Goal: Transaction & Acquisition: Obtain resource

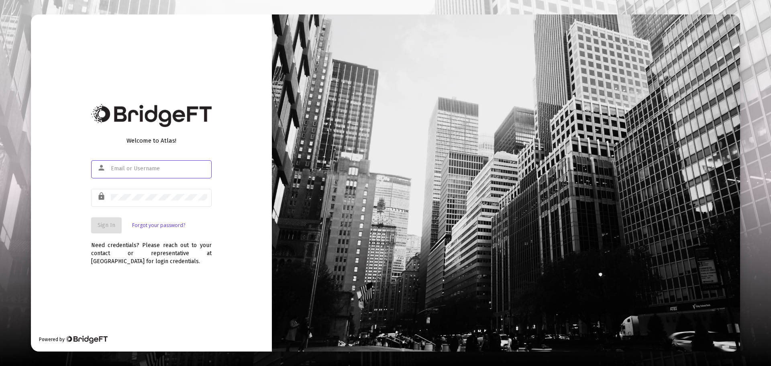
click at [166, 167] on input "text" at bounding box center [159, 168] width 96 height 6
type input "[EMAIL_ADDRESS][DOMAIN_NAME]"
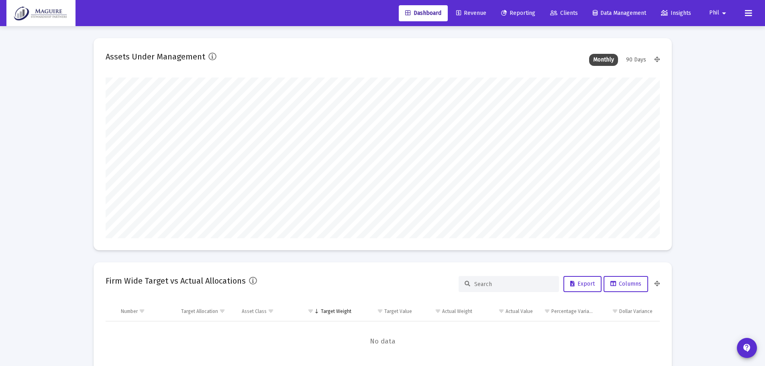
scroll to position [161, 554]
type input "[DATE]"
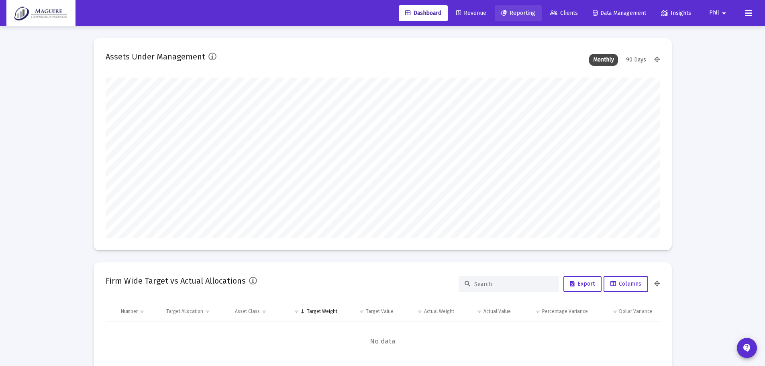
click at [521, 14] on span "Reporting" at bounding box center [518, 13] width 34 height 7
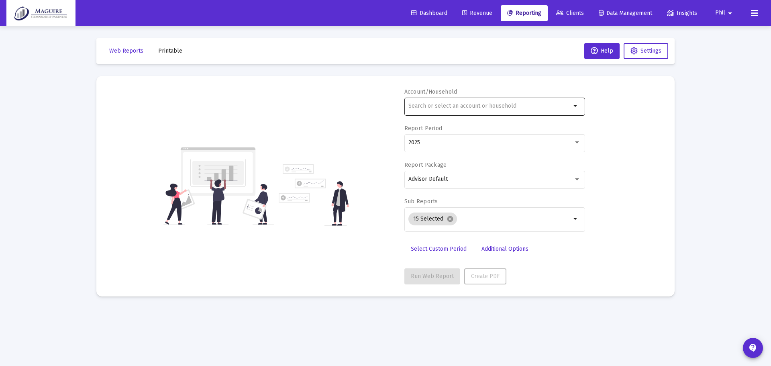
click at [459, 106] on input "text" at bounding box center [489, 106] width 163 height 6
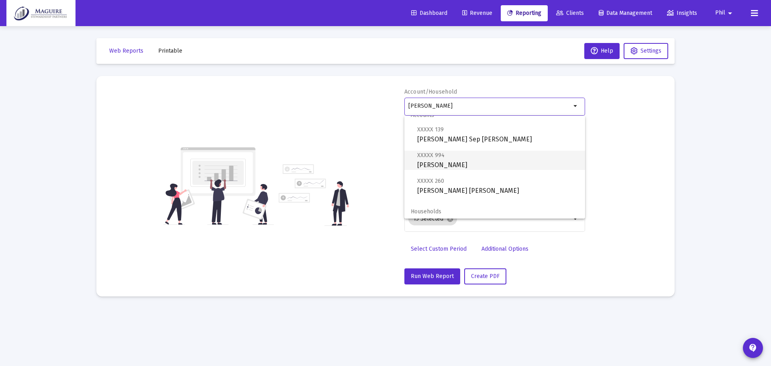
scroll to position [13, 0]
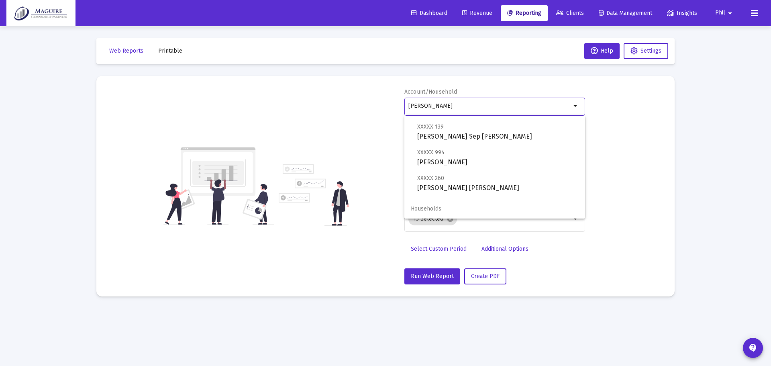
type input "[PERSON_NAME]"
click at [616, 135] on div "Account/Household [PERSON_NAME] arrow_drop_down Report Period 2025 Report Packa…" at bounding box center [385, 186] width 554 height 196
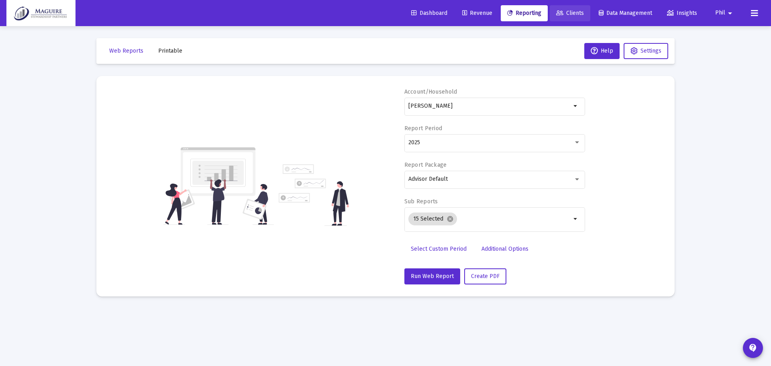
click at [572, 12] on span "Clients" at bounding box center [570, 13] width 28 height 7
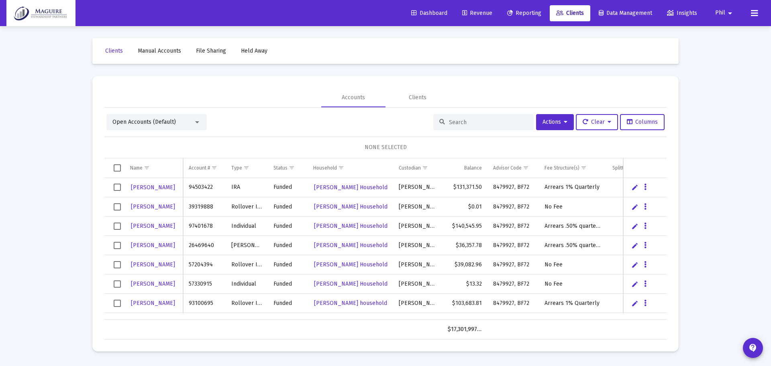
click at [202, 119] on div "Open Accounts (Default)" at bounding box center [156, 122] width 100 height 16
click at [192, 121] on div "Open Accounts (Default)" at bounding box center [152, 122] width 81 height 8
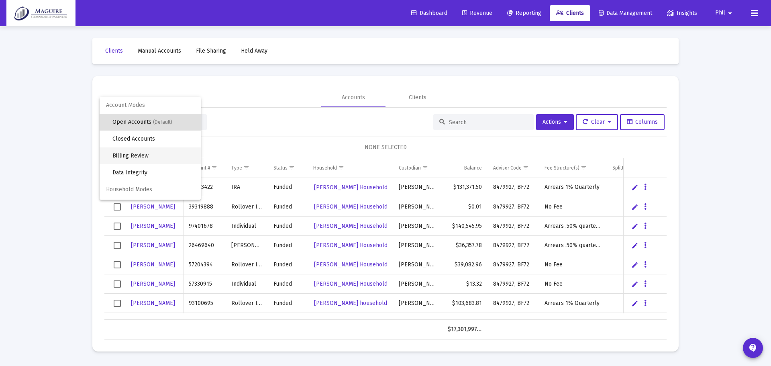
scroll to position [15, 0]
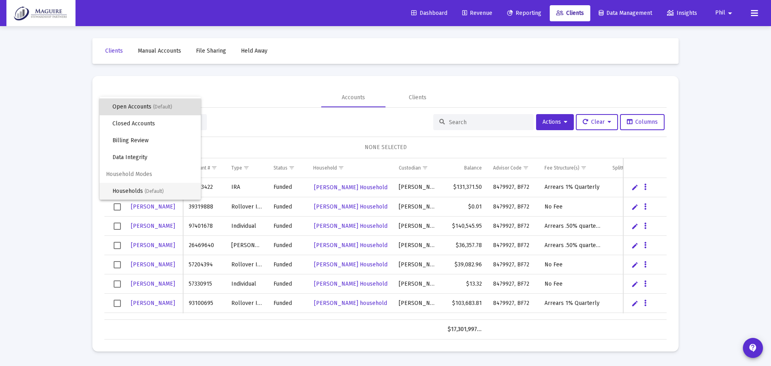
click at [153, 191] on span "(Default)" at bounding box center [154, 191] width 19 height 6
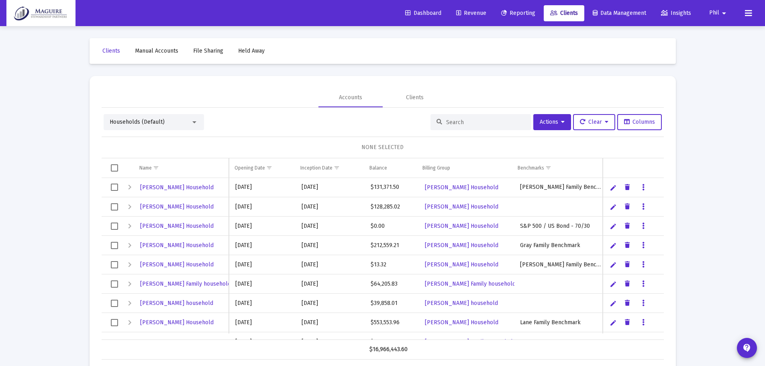
click at [450, 122] on input at bounding box center [485, 122] width 79 height 7
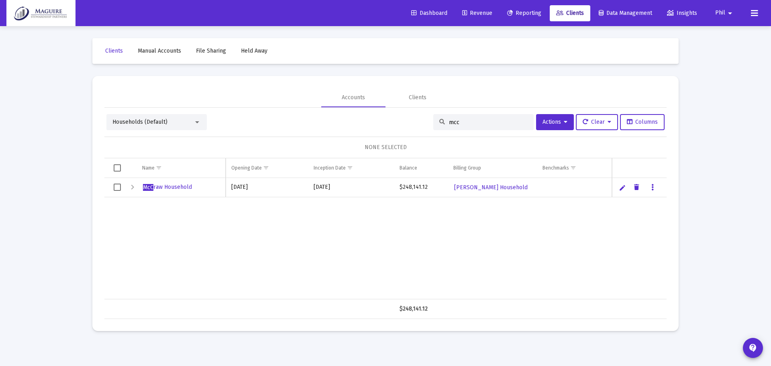
type input "mcc"
click at [177, 187] on span "McC raw Household" at bounding box center [167, 187] width 49 height 7
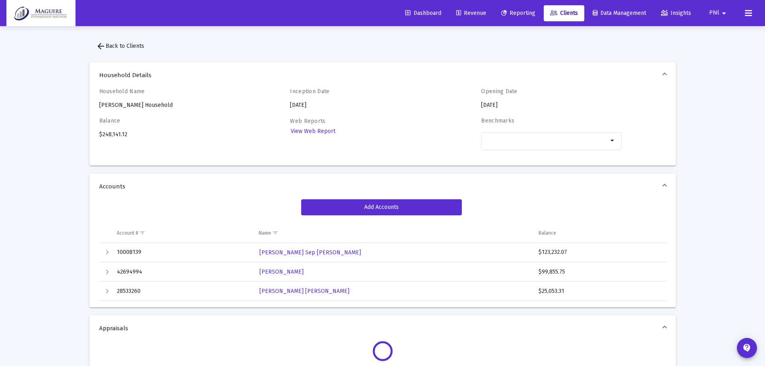
click at [521, 10] on span "Reporting" at bounding box center [518, 13] width 34 height 7
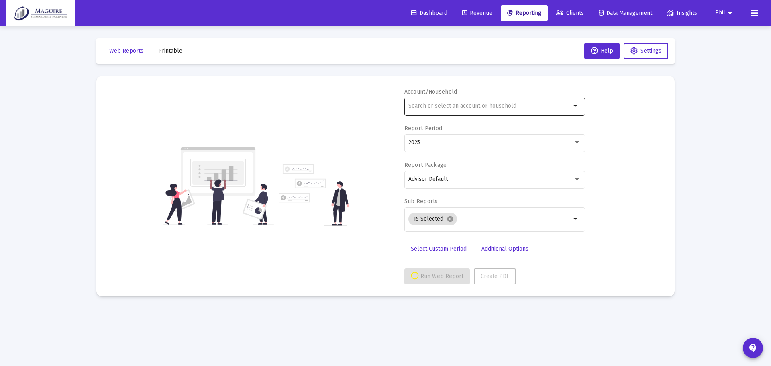
click at [500, 105] on input "text" at bounding box center [489, 106] width 163 height 6
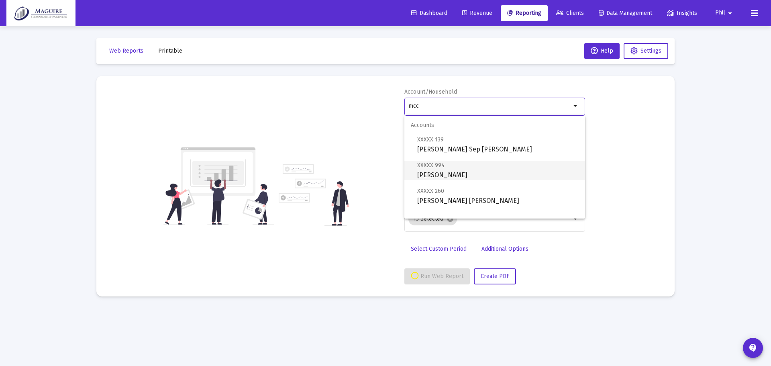
scroll to position [32, 0]
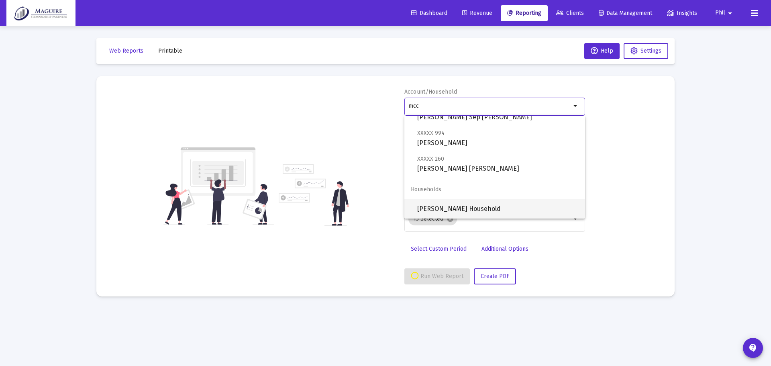
click at [461, 203] on span "[PERSON_NAME] Household" at bounding box center [497, 208] width 161 height 19
type input "[PERSON_NAME] Household"
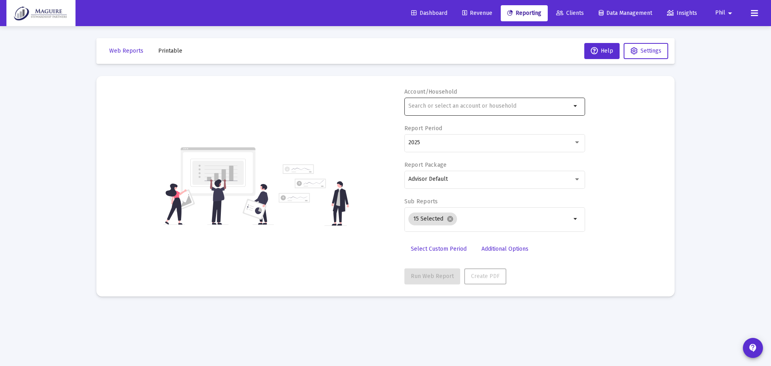
click at [427, 108] on input "text" at bounding box center [489, 106] width 163 height 6
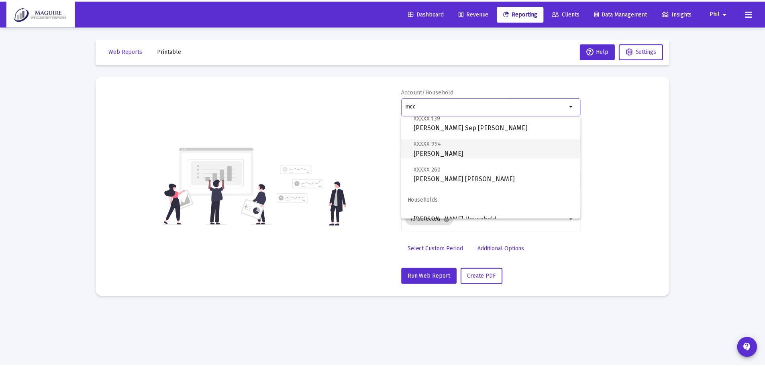
scroll to position [32, 0]
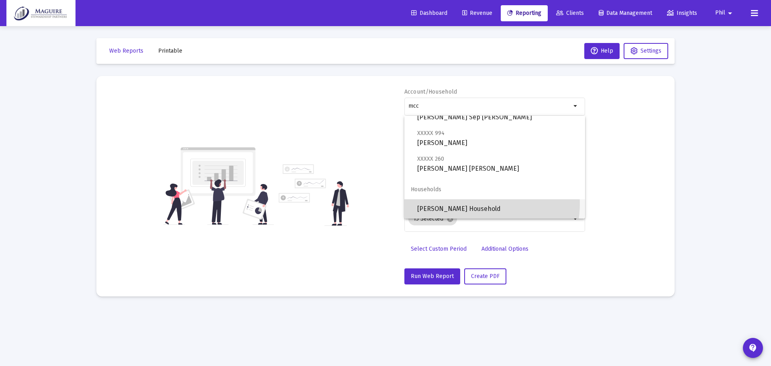
click at [466, 203] on span "[PERSON_NAME] Household" at bounding box center [497, 208] width 161 height 19
type input "[PERSON_NAME] Household"
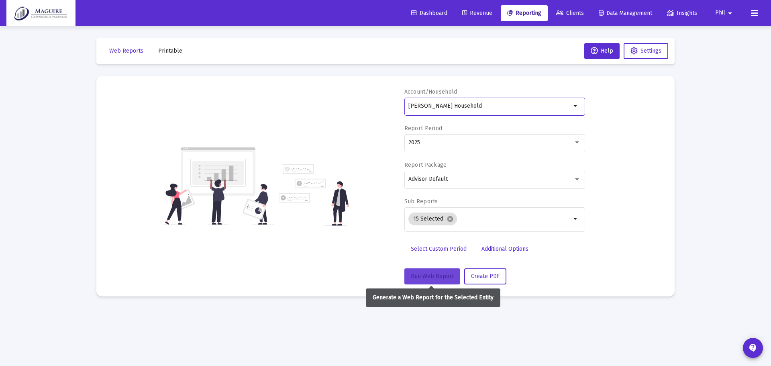
click at [439, 277] on span "Run Web Report" at bounding box center [432, 276] width 43 height 7
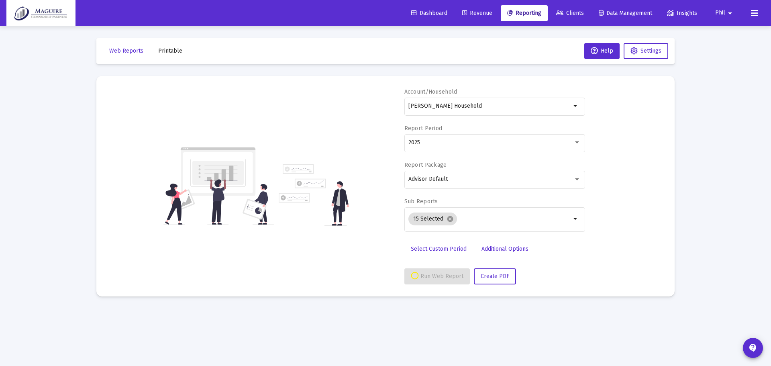
select select "View all"
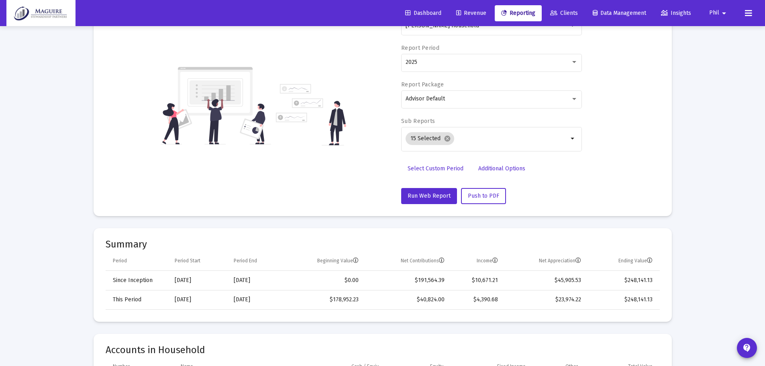
scroll to position [0, 0]
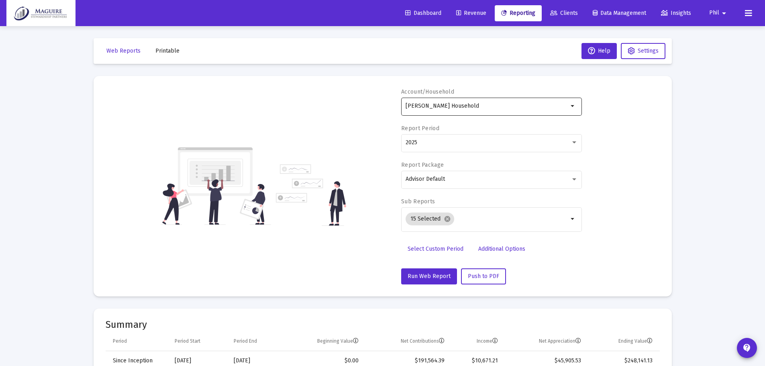
click at [546, 110] on div "[PERSON_NAME] Household" at bounding box center [487, 106] width 163 height 20
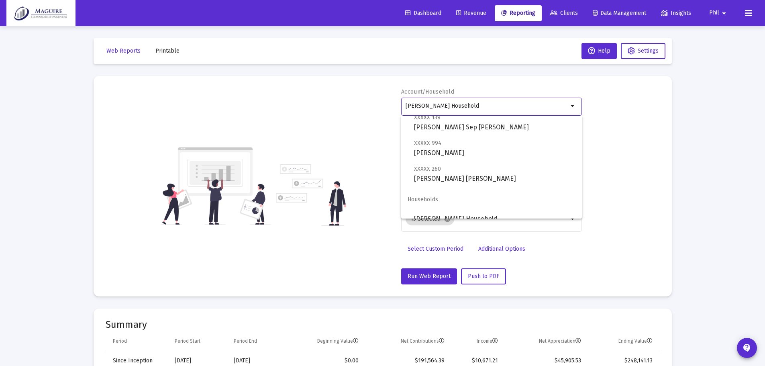
scroll to position [32, 0]
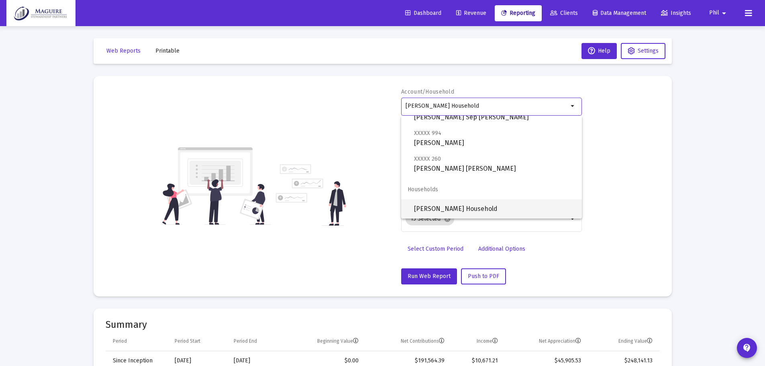
click at [462, 206] on span "[PERSON_NAME] Household" at bounding box center [494, 208] width 161 height 19
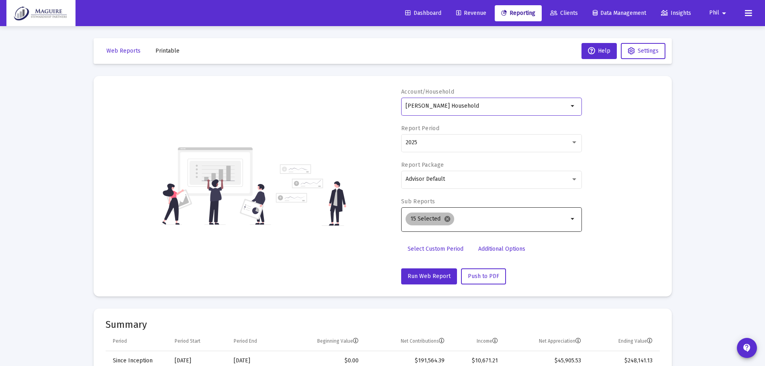
click at [445, 220] on mat-icon "cancel" at bounding box center [447, 218] width 7 height 7
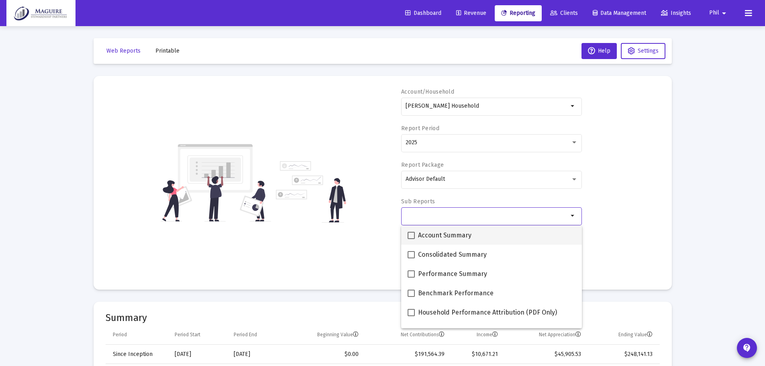
click at [411, 235] on span at bounding box center [411, 235] width 7 height 7
click at [411, 239] on input "Account Summary" at bounding box center [411, 239] width 0 height 0
checkbox input "true"
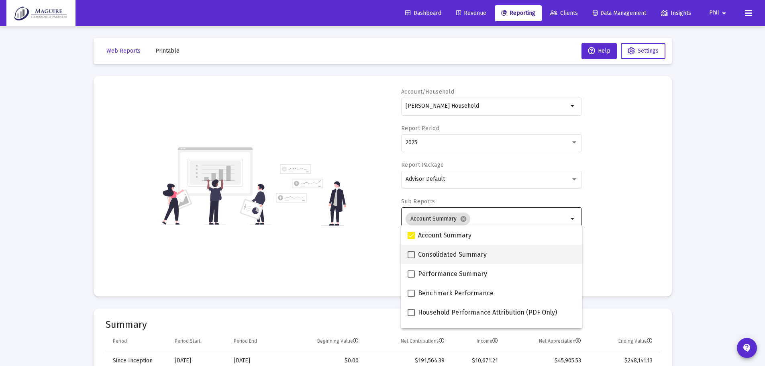
click at [411, 256] on span at bounding box center [411, 254] width 7 height 7
click at [411, 258] on input "Consolidated Summary" at bounding box center [411, 258] width 0 height 0
checkbox input "true"
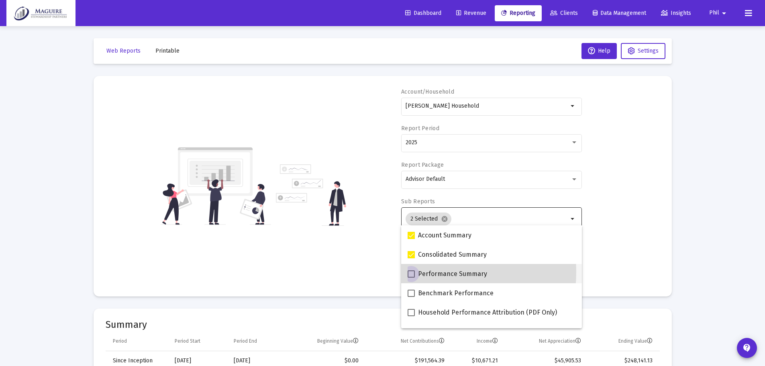
click at [410, 272] on span at bounding box center [411, 273] width 7 height 7
click at [411, 278] on input "Performance Summary" at bounding box center [411, 278] width 0 height 0
checkbox input "true"
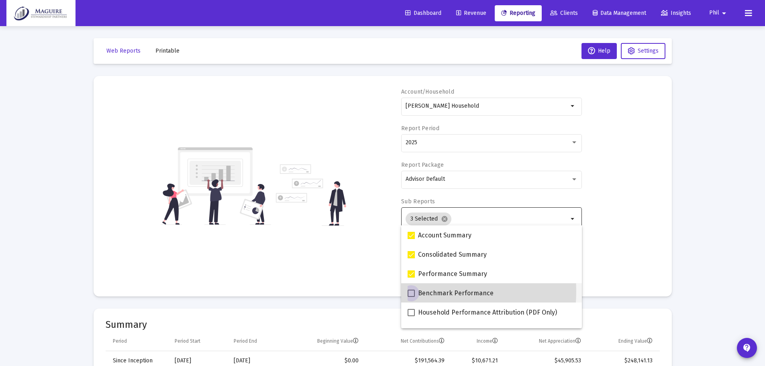
click at [410, 291] on span at bounding box center [411, 293] width 7 height 7
click at [411, 297] on input "Benchmark Performance" at bounding box center [411, 297] width 0 height 0
checkbox input "true"
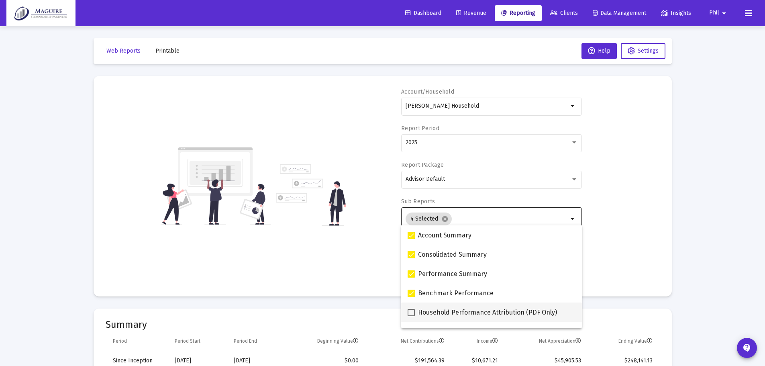
click at [413, 312] on span at bounding box center [411, 312] width 7 height 7
click at [411, 316] on input "Household Performance Attribution (PDF Only)" at bounding box center [411, 316] width 0 height 0
checkbox input "true"
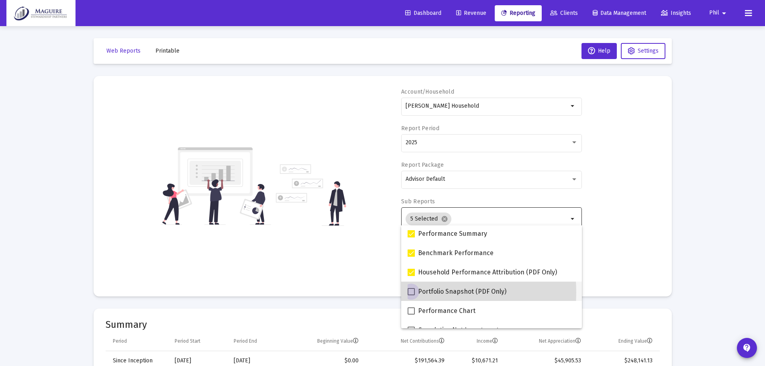
click at [411, 292] on span at bounding box center [411, 291] width 7 height 7
click at [411, 295] on input "Portfolio Snapshot (PDF Only)" at bounding box center [411, 295] width 0 height 0
checkbox input "true"
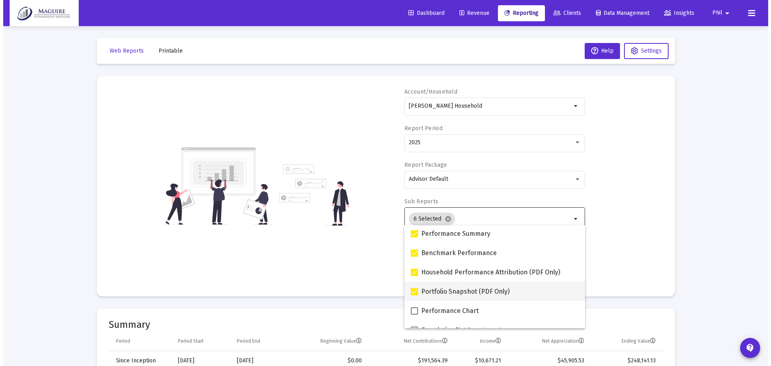
scroll to position [80, 0]
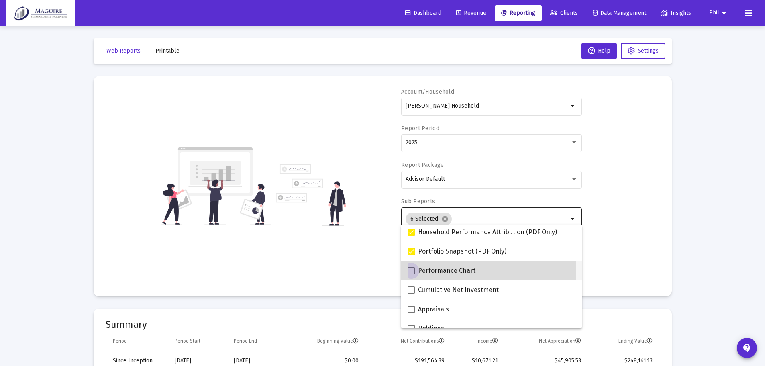
click at [413, 272] on span at bounding box center [411, 270] width 7 height 7
click at [411, 274] on input "Performance Chart" at bounding box center [411, 274] width 0 height 0
checkbox input "true"
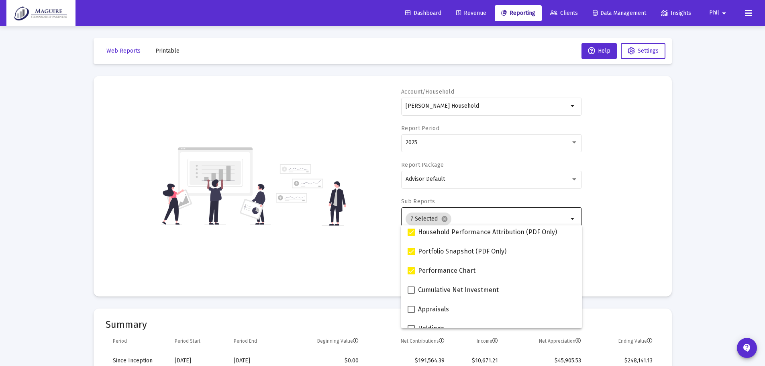
click at [376, 239] on div "Account/Household McCraw Household arrow_drop_down Report Period 2025 Report Pa…" at bounding box center [383, 186] width 554 height 196
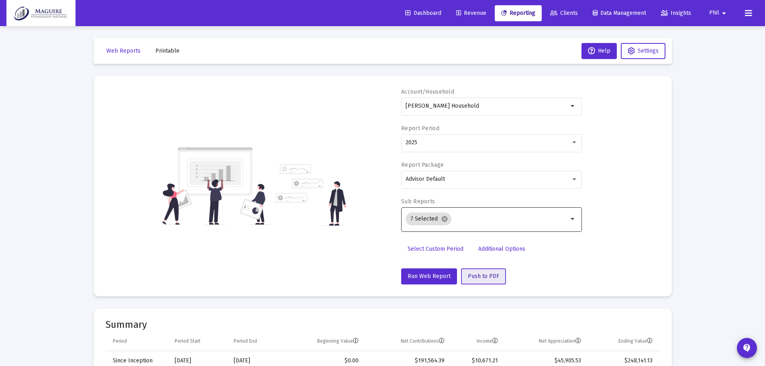
click at [484, 275] on span "Push to PDF" at bounding box center [483, 276] width 31 height 7
click at [163, 52] on span "Printable" at bounding box center [167, 50] width 24 height 7
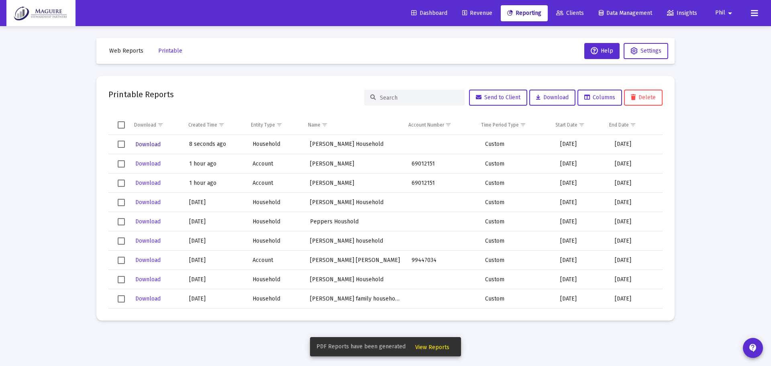
click at [155, 145] on span "Download" at bounding box center [147, 144] width 25 height 7
